Goal: Find specific page/section: Find specific page/section

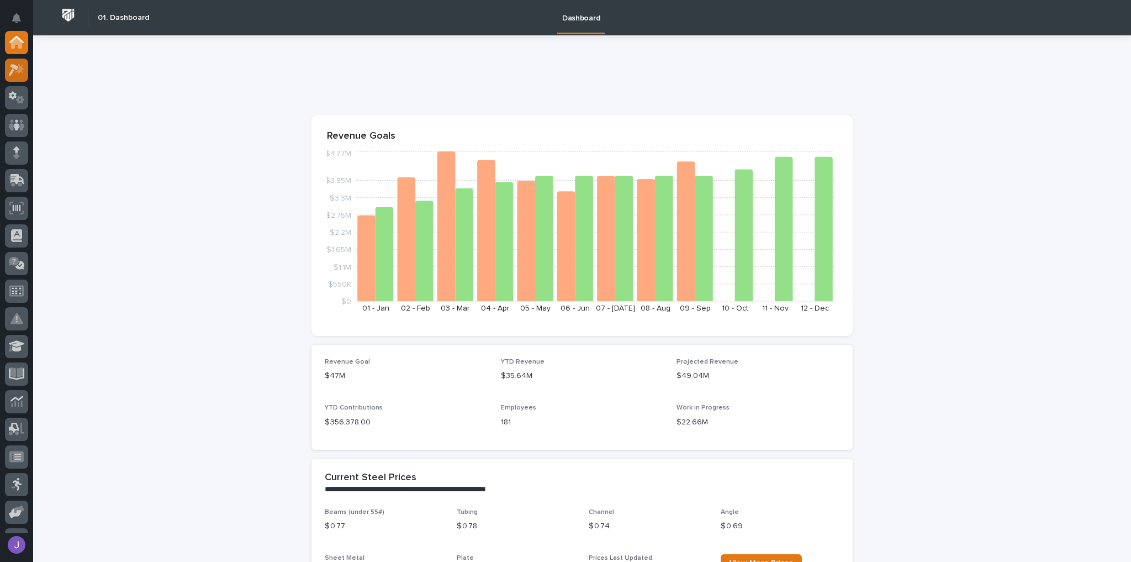
click at [25, 72] on div at bounding box center [16, 70] width 23 height 23
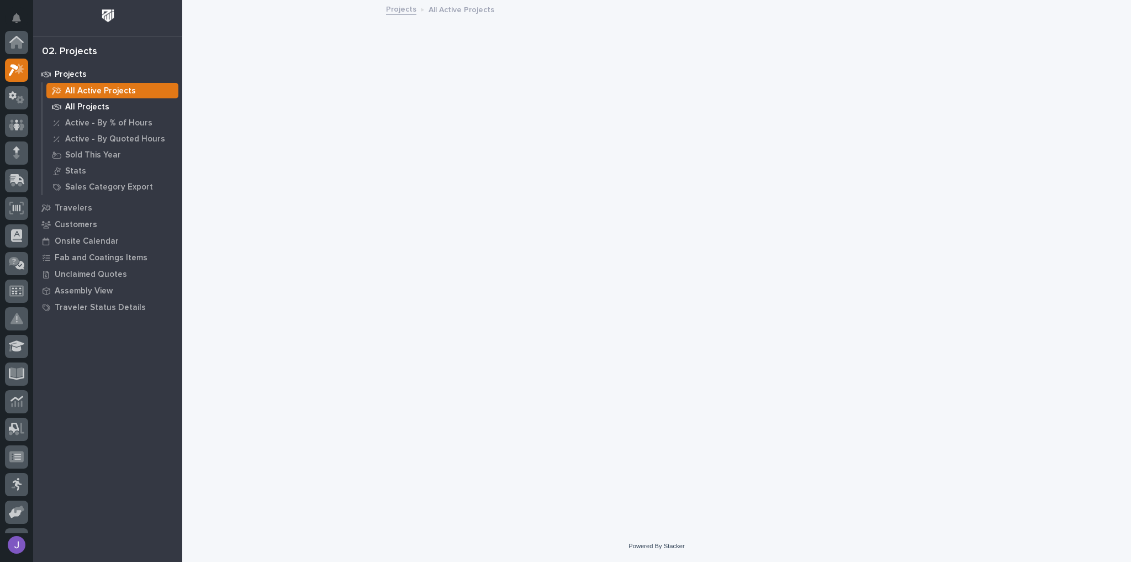
scroll to position [28, 0]
click at [68, 107] on p "All Projects" at bounding box center [87, 107] width 44 height 10
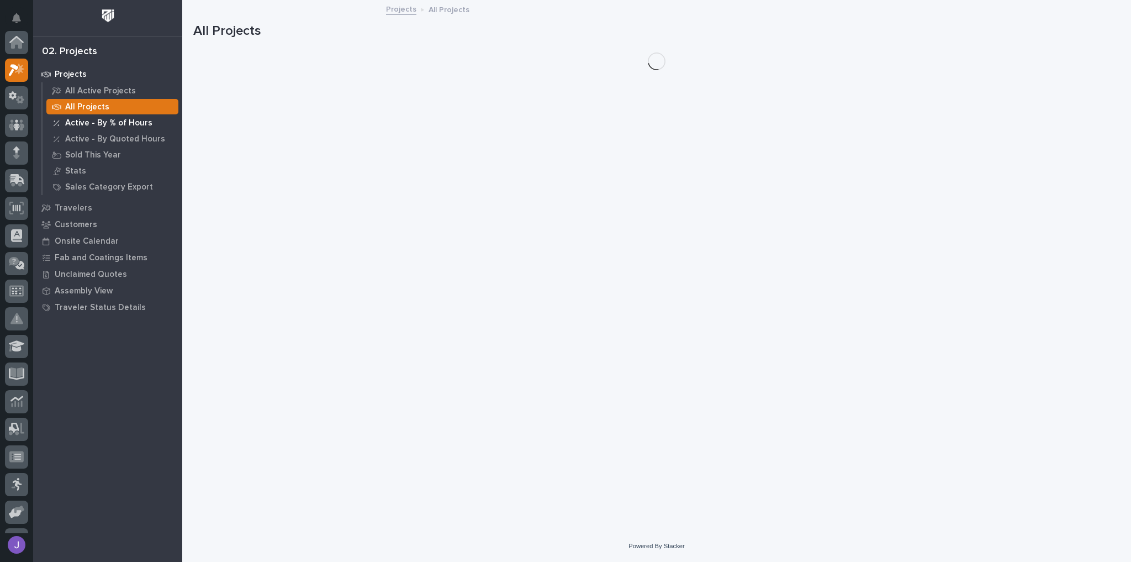
scroll to position [28, 0]
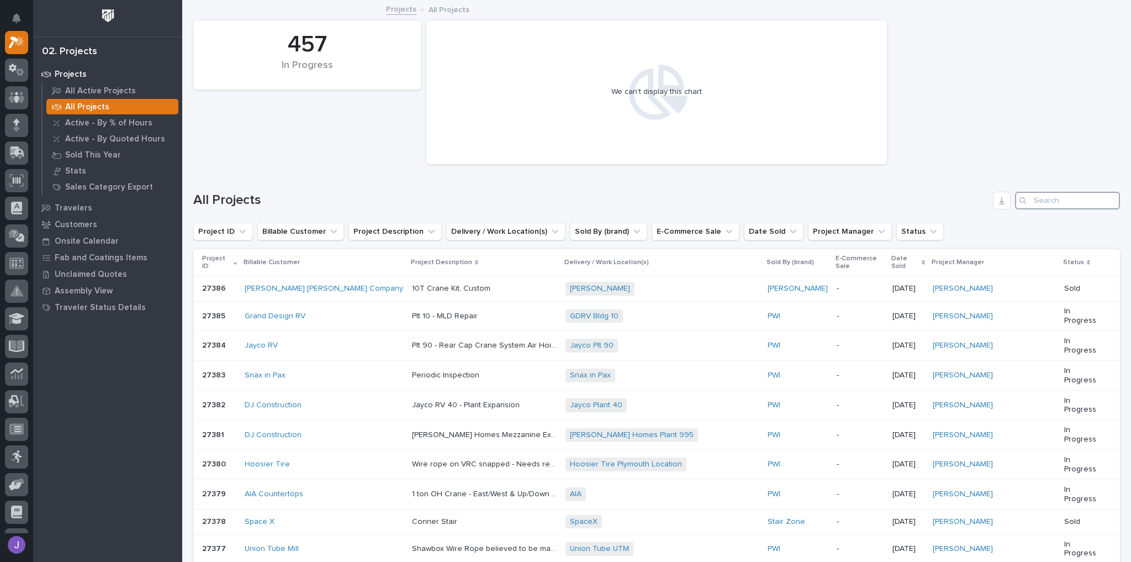
click at [1038, 200] on input "Search" at bounding box center [1067, 201] width 105 height 18
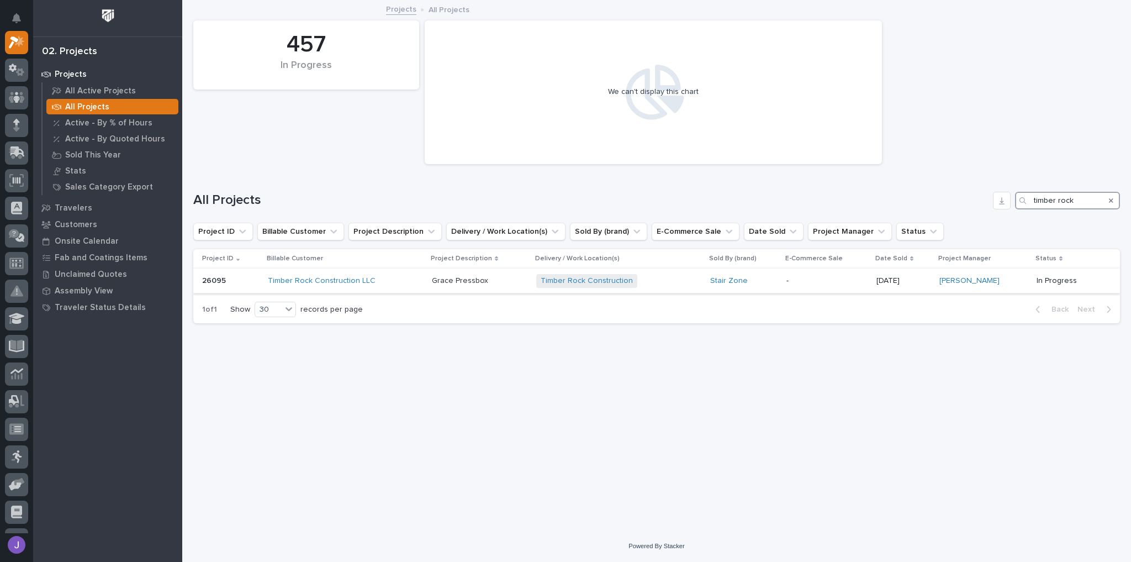
type input "timber rock"
click at [373, 283] on div "Timber Rock Construction LLC" at bounding box center [345, 280] width 155 height 9
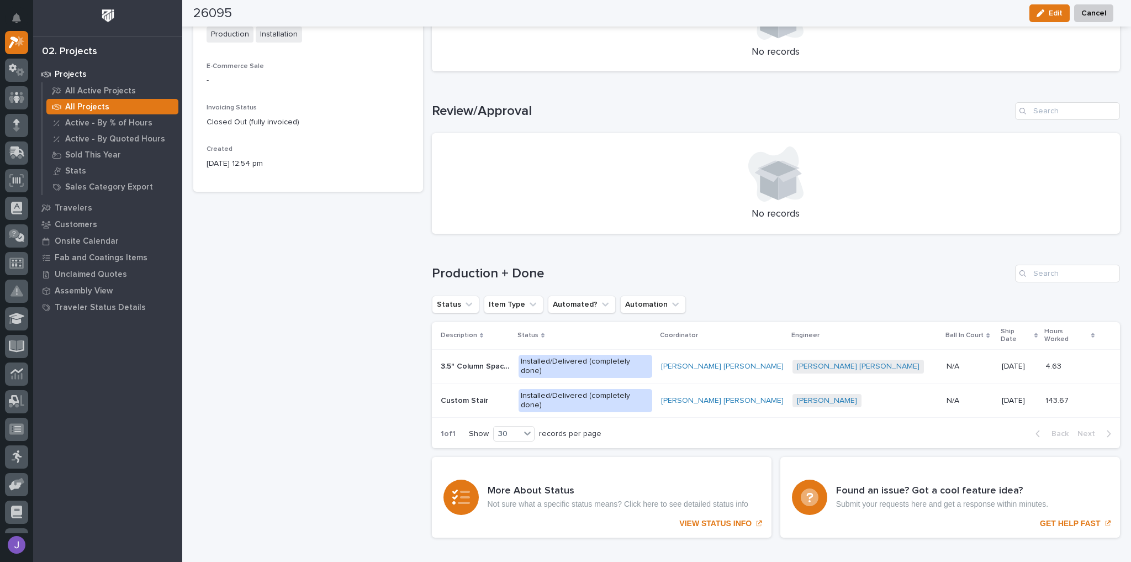
scroll to position [591, 0]
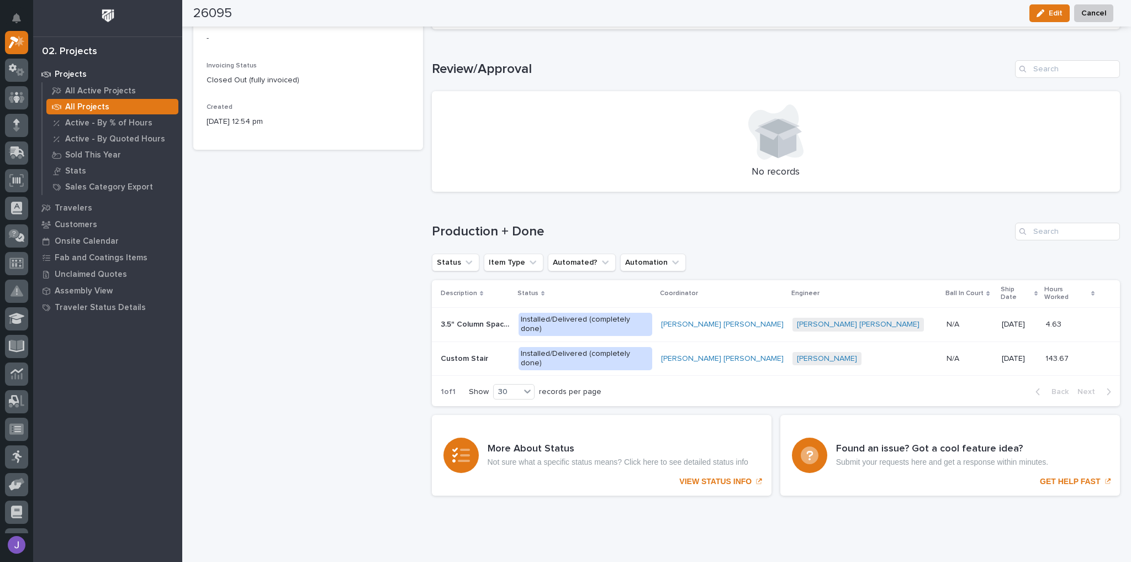
click at [494, 317] on p "3.5" Column Spacer" at bounding box center [477, 323] width 72 height 12
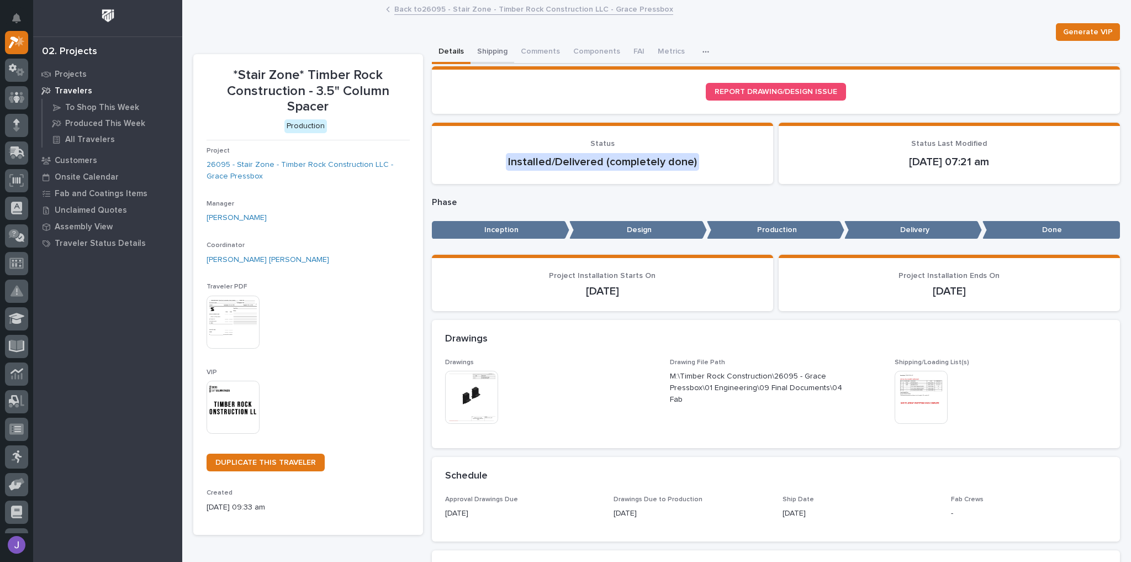
click at [488, 51] on button "Shipping" at bounding box center [492, 52] width 44 height 23
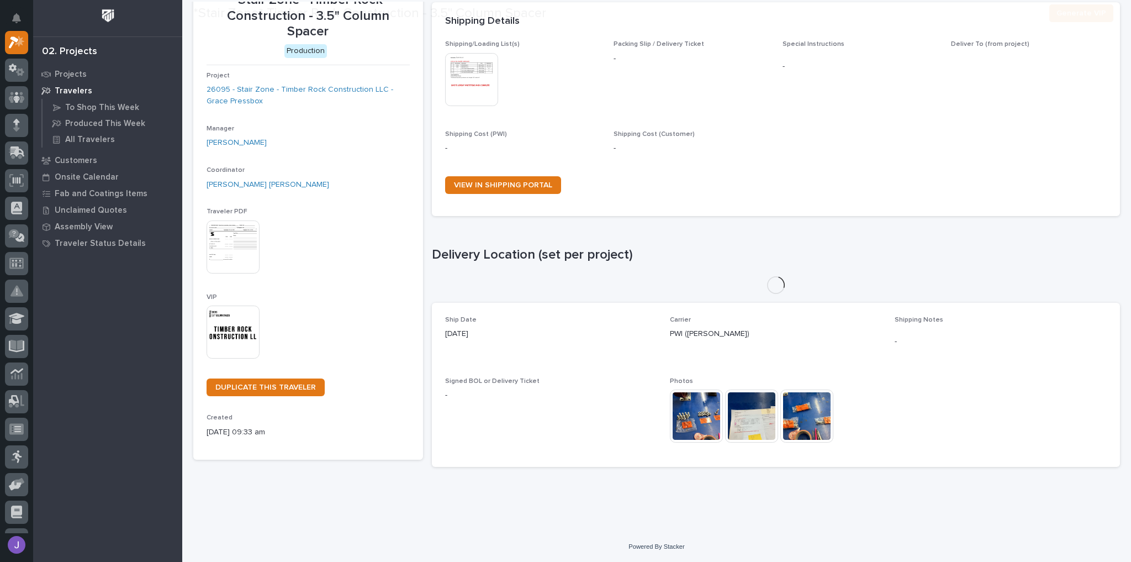
scroll to position [102, 0]
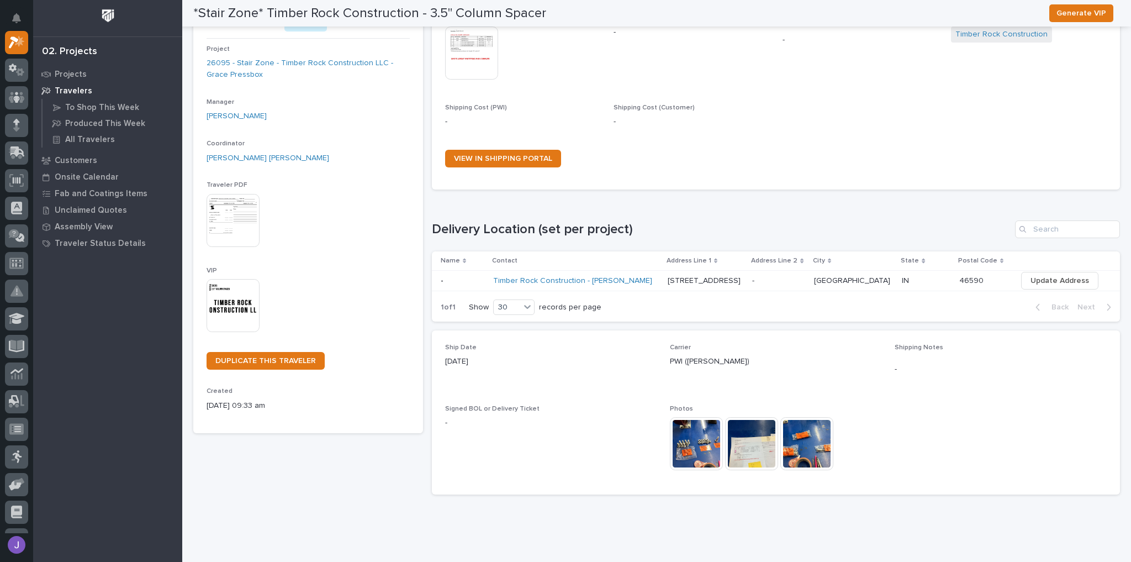
click at [496, 279] on td "Timber Rock Construction - [PERSON_NAME]" at bounding box center [576, 281] width 174 height 20
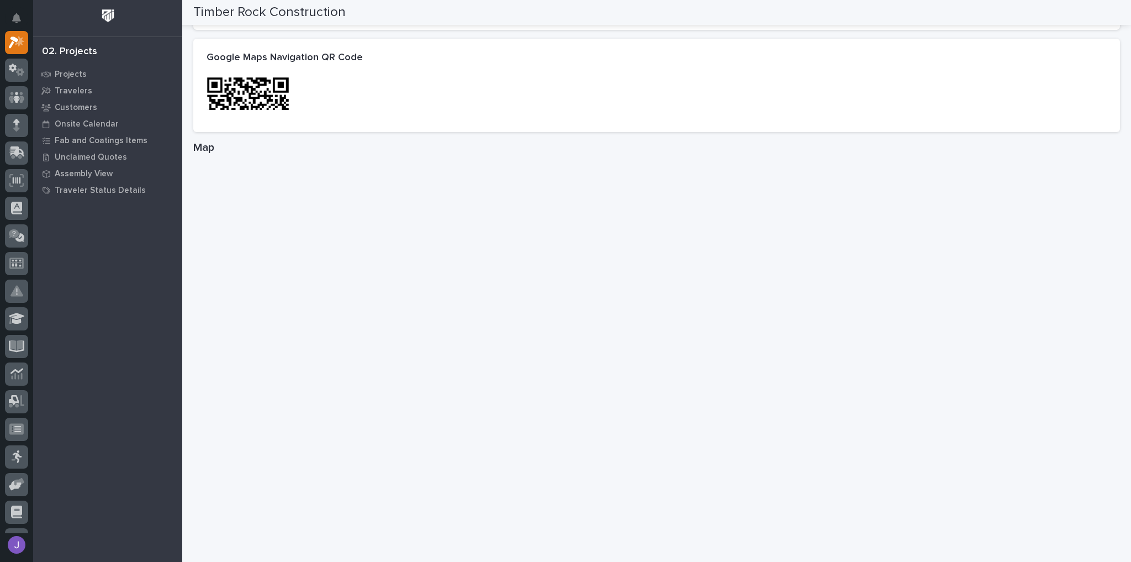
scroll to position [618, 0]
